Goal: Transaction & Acquisition: Purchase product/service

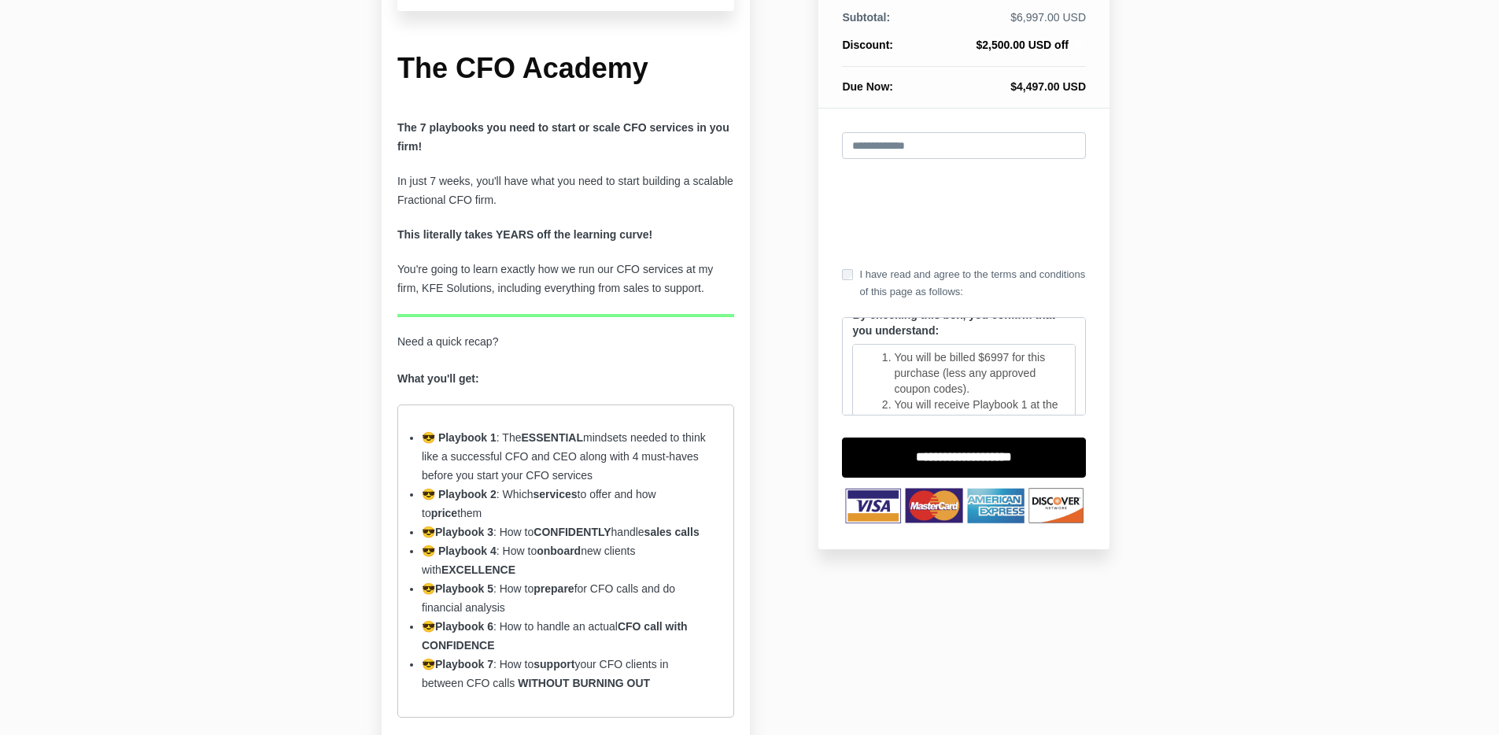
scroll to position [221, 0]
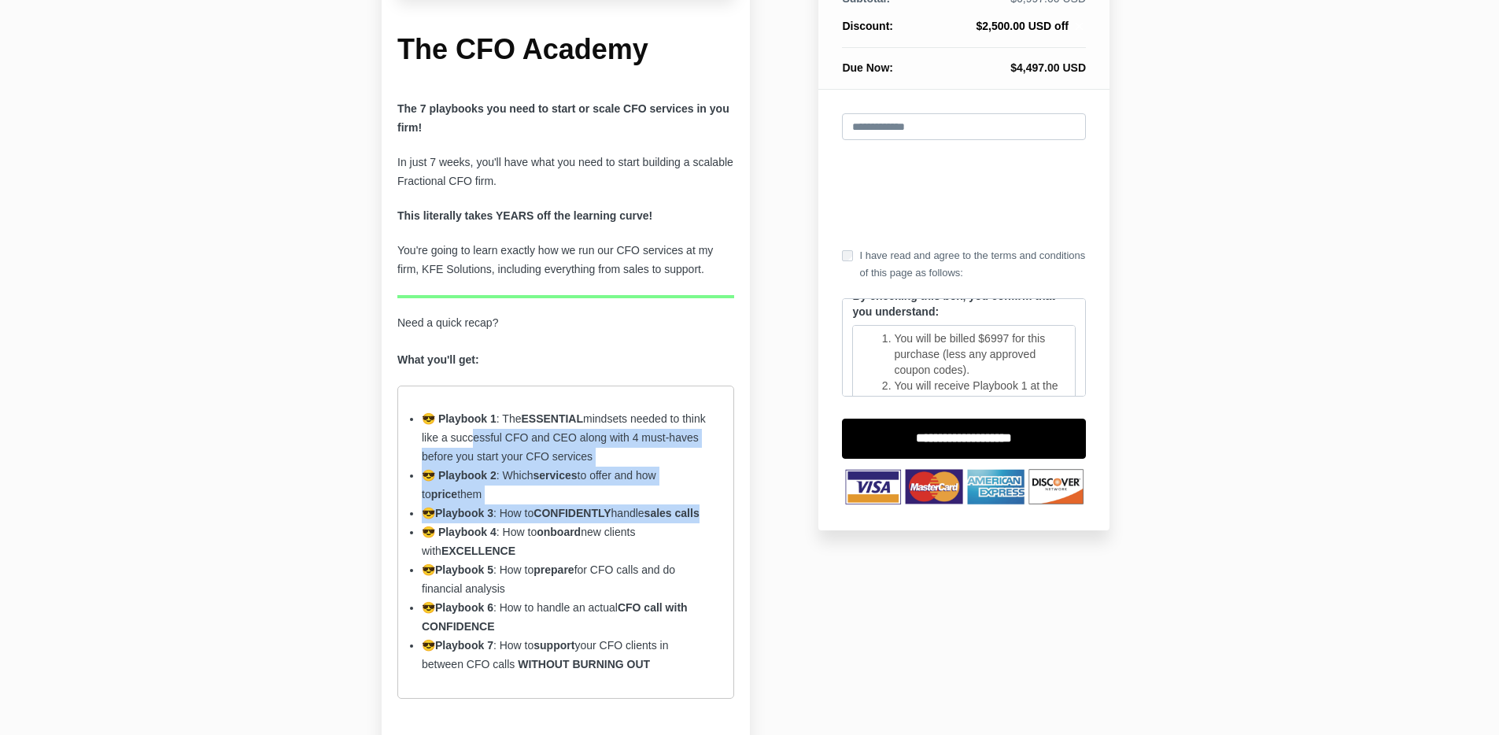
drag, startPoint x: 495, startPoint y: 431, endPoint x: 523, endPoint y: 534, distance: 106.2
click at [523, 534] on ul "😎 Playbook 1 : The ESSENTIAL mindsets needed to think like a successful CFO and…" at bounding box center [565, 542] width 337 height 312
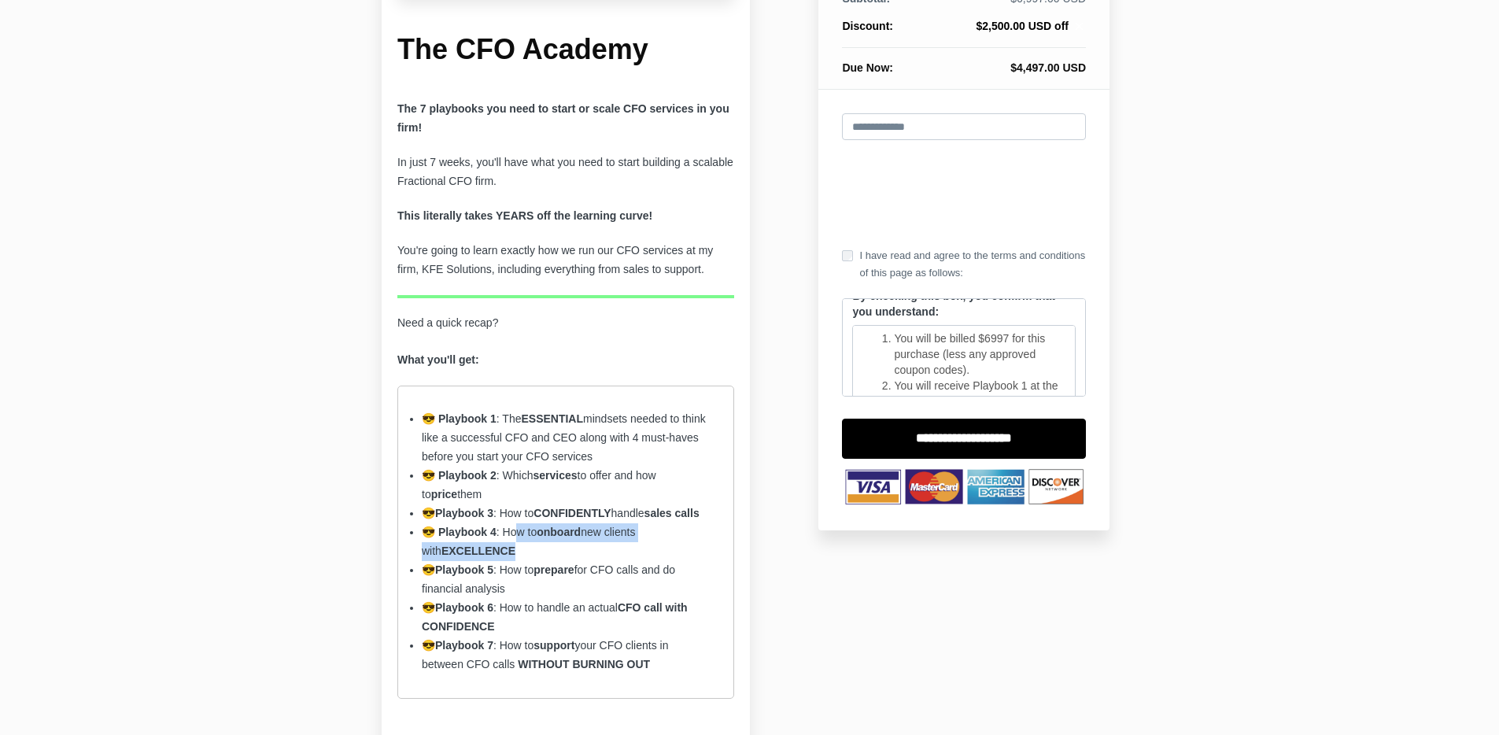
drag, startPoint x: 519, startPoint y: 545, endPoint x: 523, endPoint y: 564, distance: 18.7
click at [523, 561] on li "😎 Playbook 4 : How to onboard new clients with EXCELLENCE" at bounding box center [566, 542] width 288 height 38
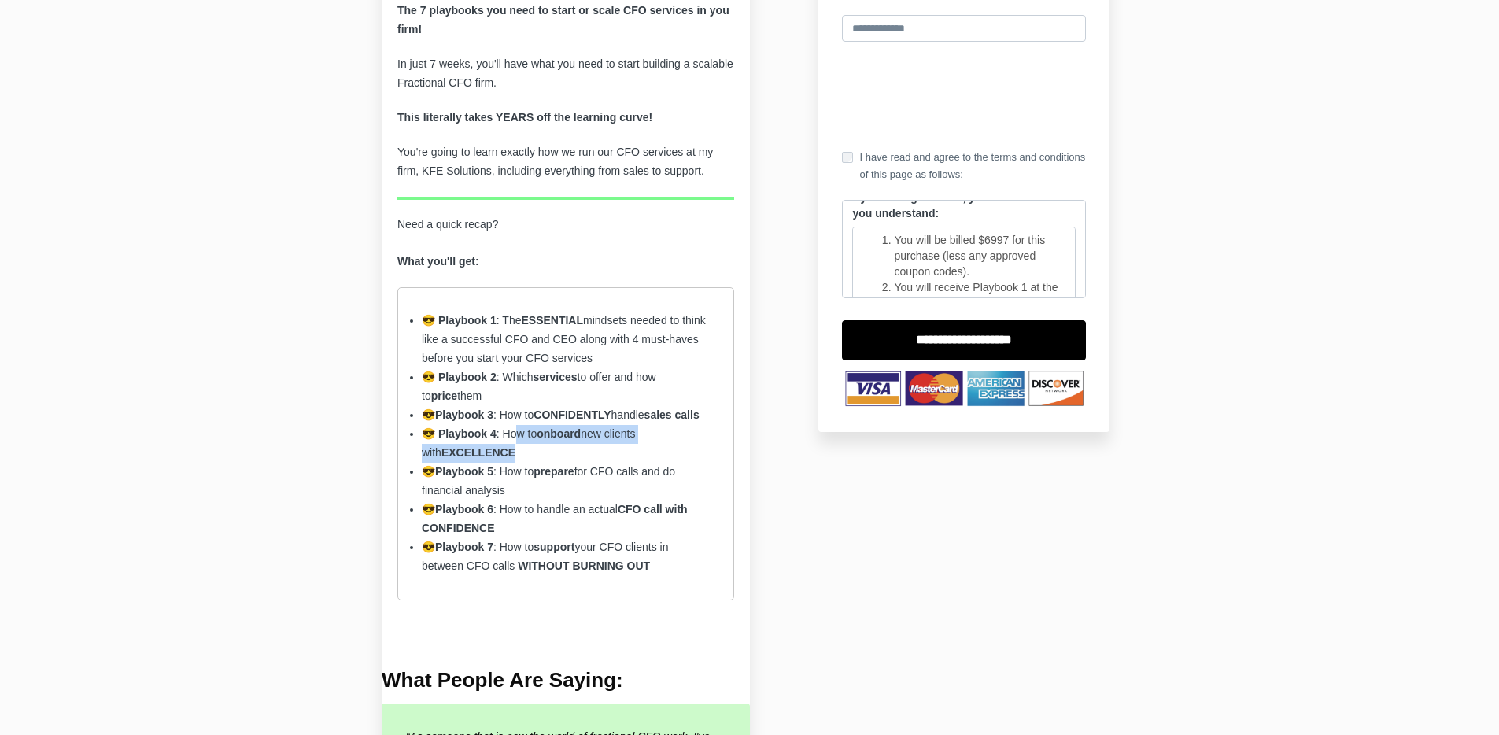
scroll to position [343, 0]
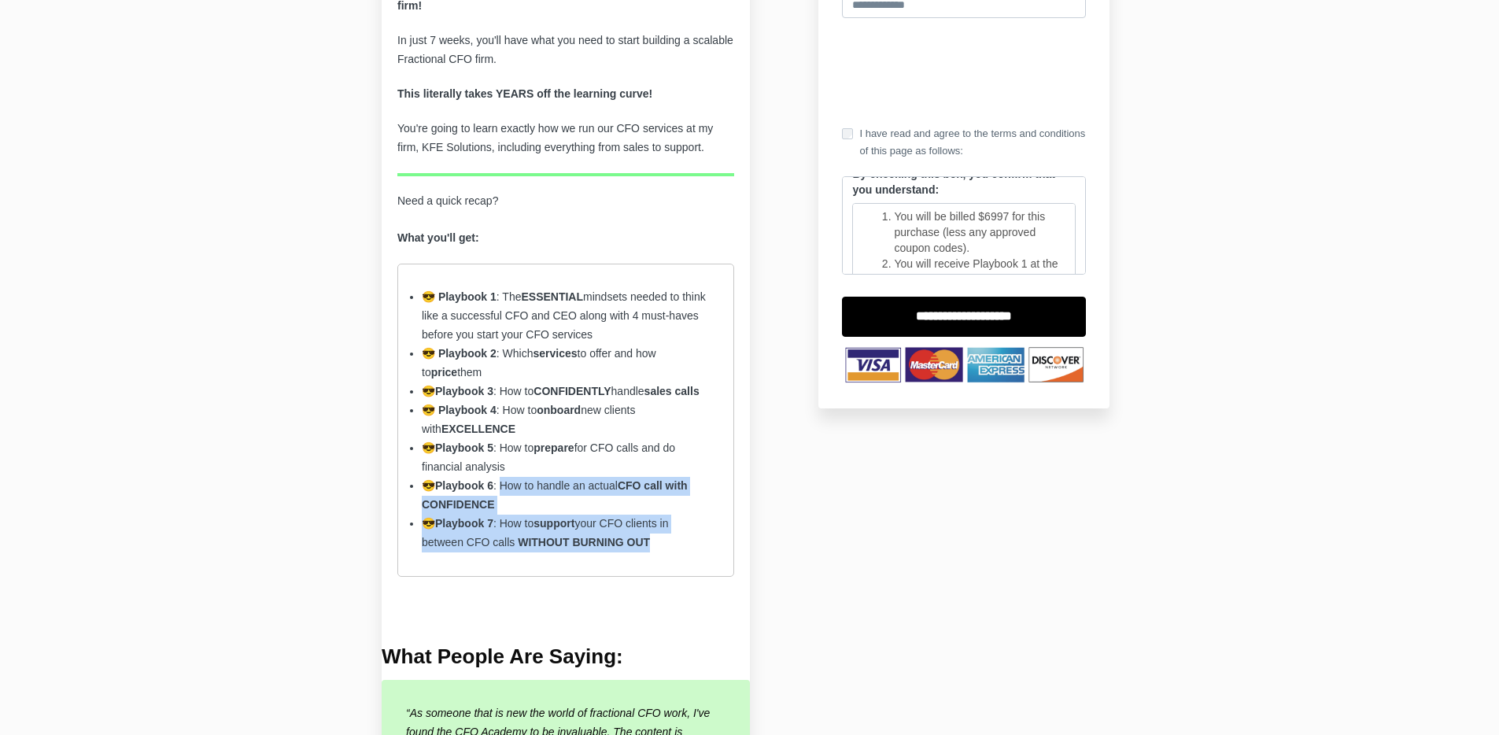
drag, startPoint x: 505, startPoint y: 501, endPoint x: 623, endPoint y: 582, distance: 143.7
click at [623, 576] on ul "😎 Playbook 1 : The ESSENTIAL mindsets needed to think like a successful CFO and…" at bounding box center [565, 420] width 337 height 312
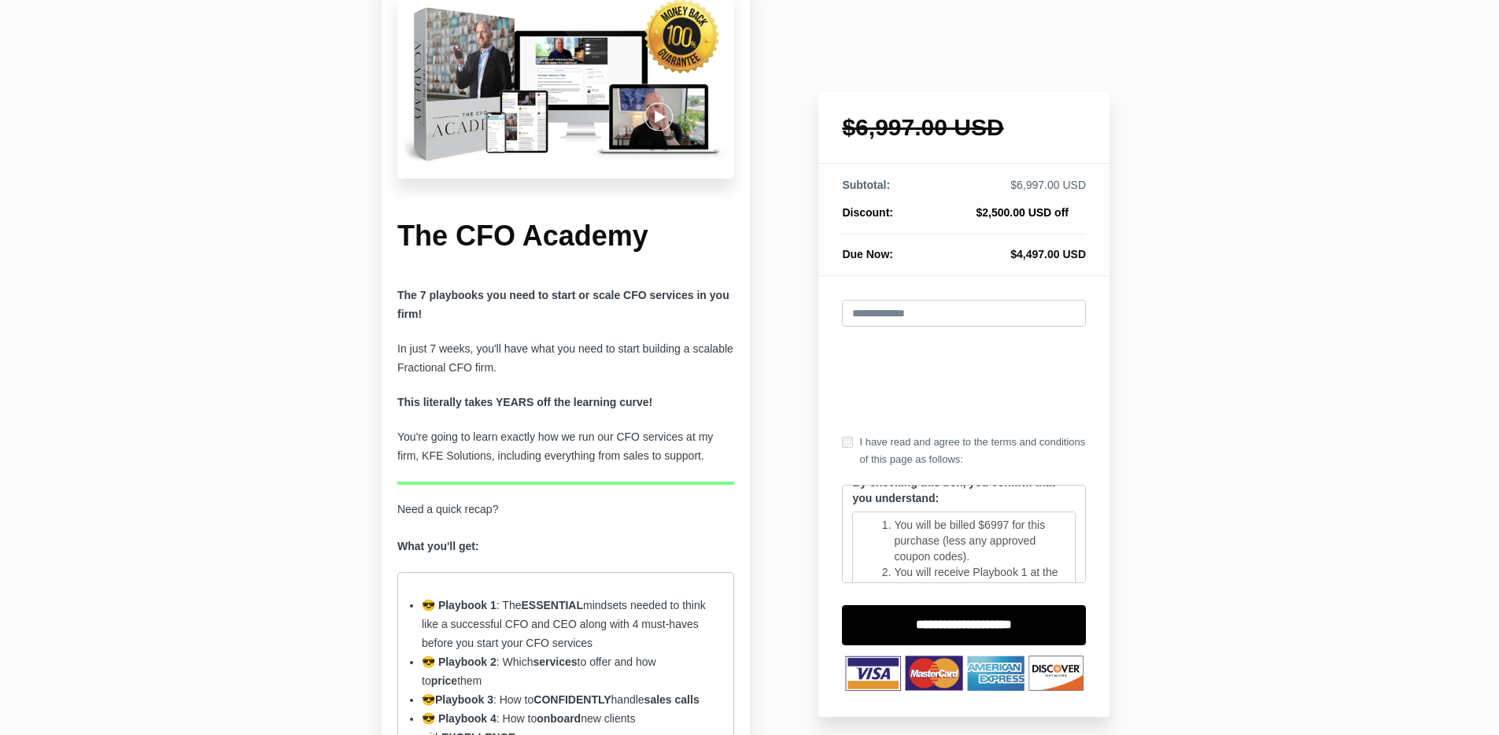
scroll to position [0, 0]
